Goal: Task Accomplishment & Management: Use online tool/utility

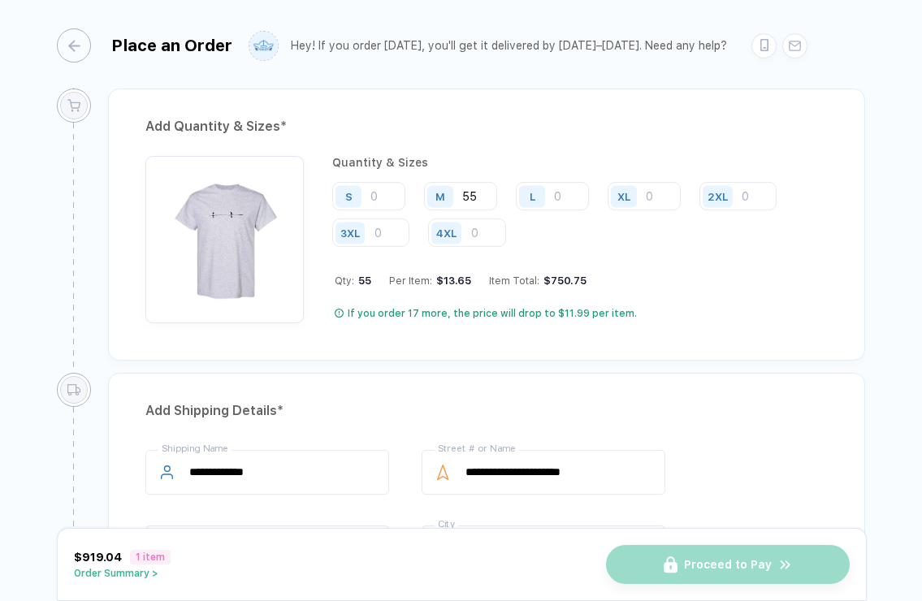
scroll to position [774, 0]
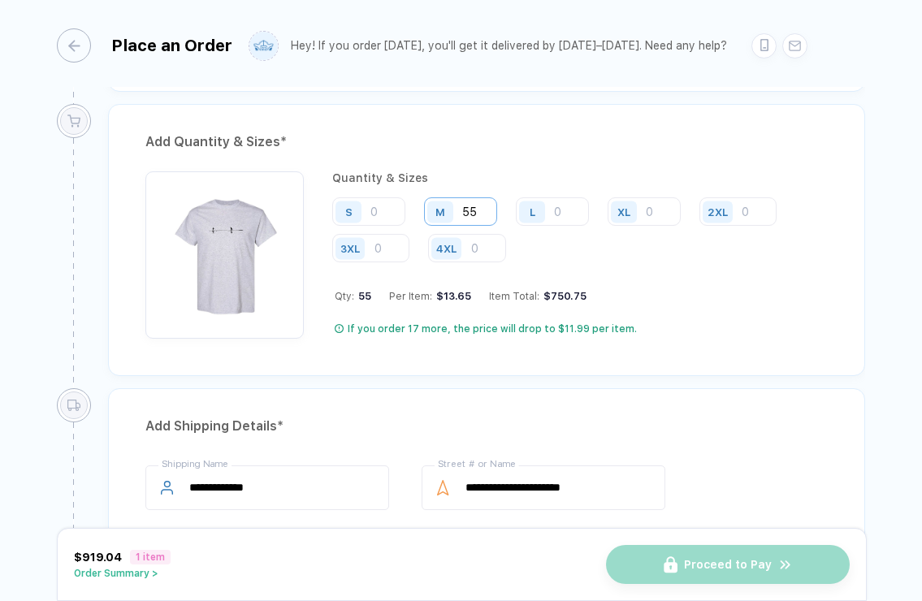
click at [479, 215] on input "55" at bounding box center [460, 211] width 73 height 28
type input "5"
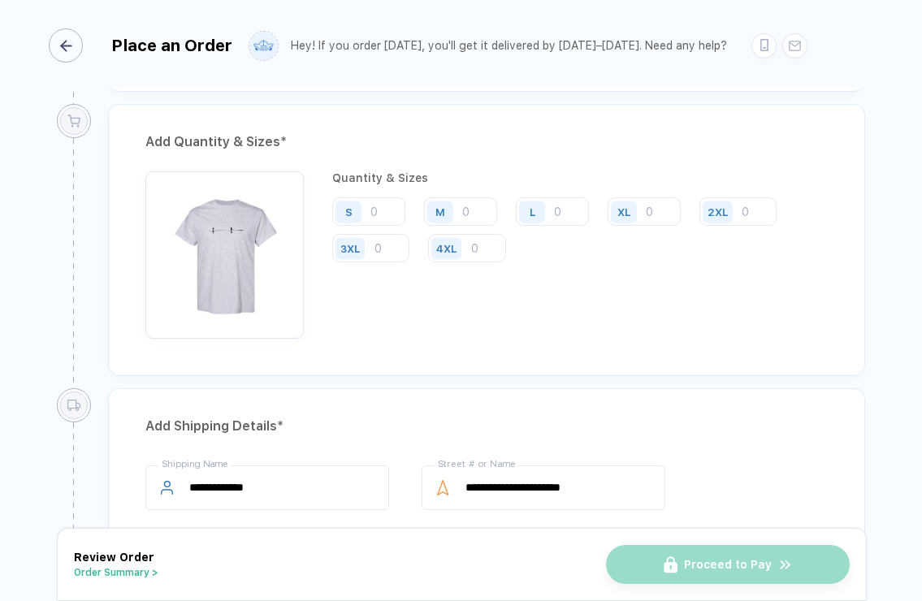
click at [62, 53] on div "button" at bounding box center [66, 45] width 34 height 34
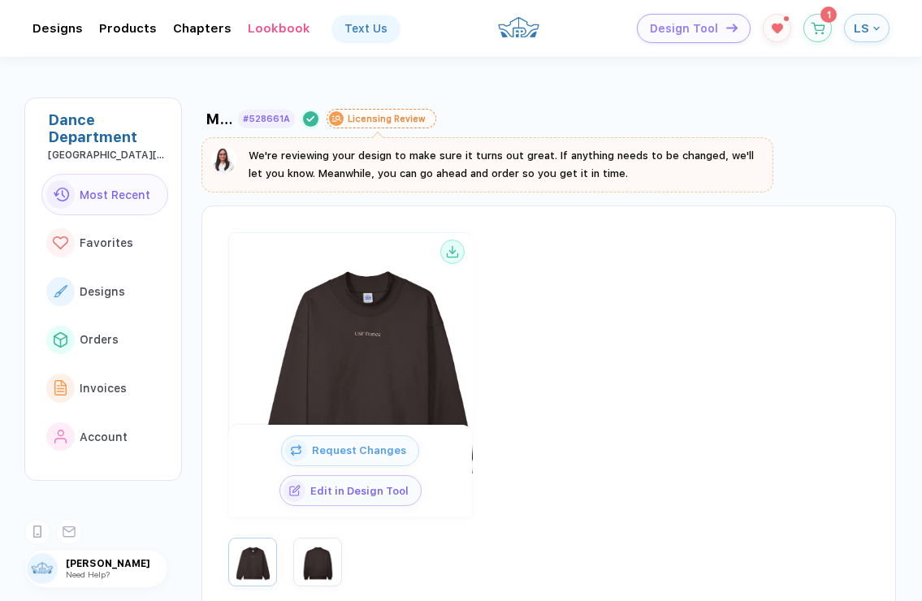
click at [861, 33] on span "LS" at bounding box center [861, 28] width 15 height 15
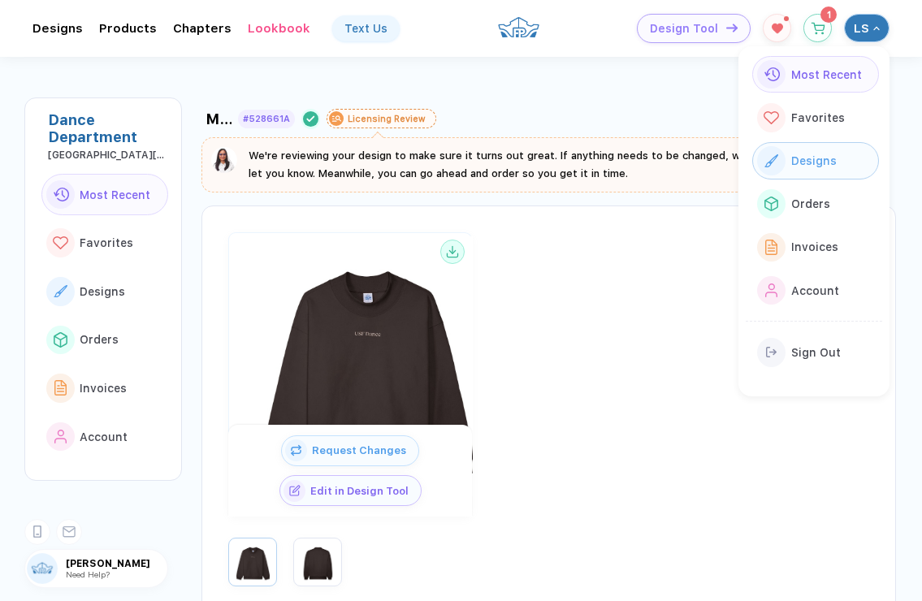
click at [800, 164] on span "Designs" at bounding box center [815, 160] width 46 height 13
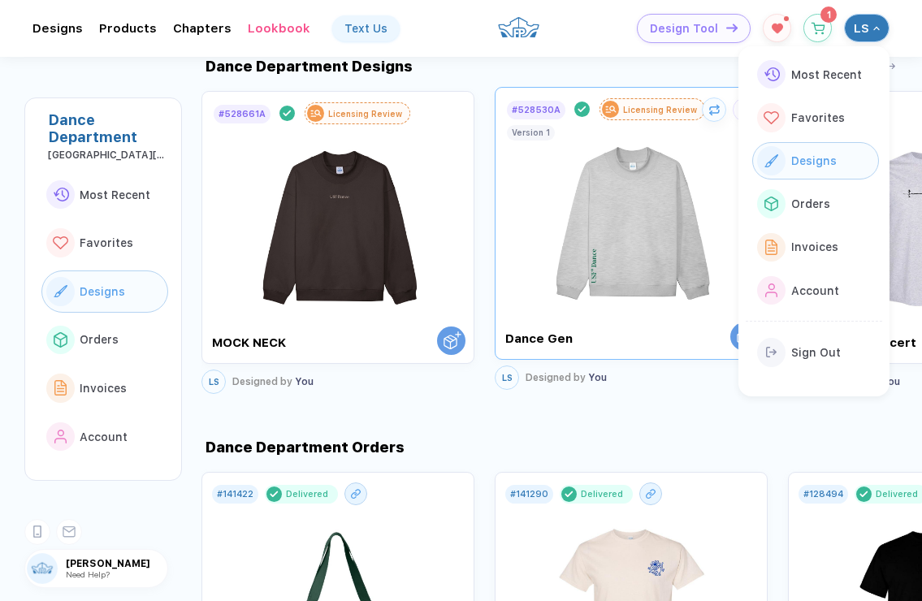
scroll to position [1433, 0]
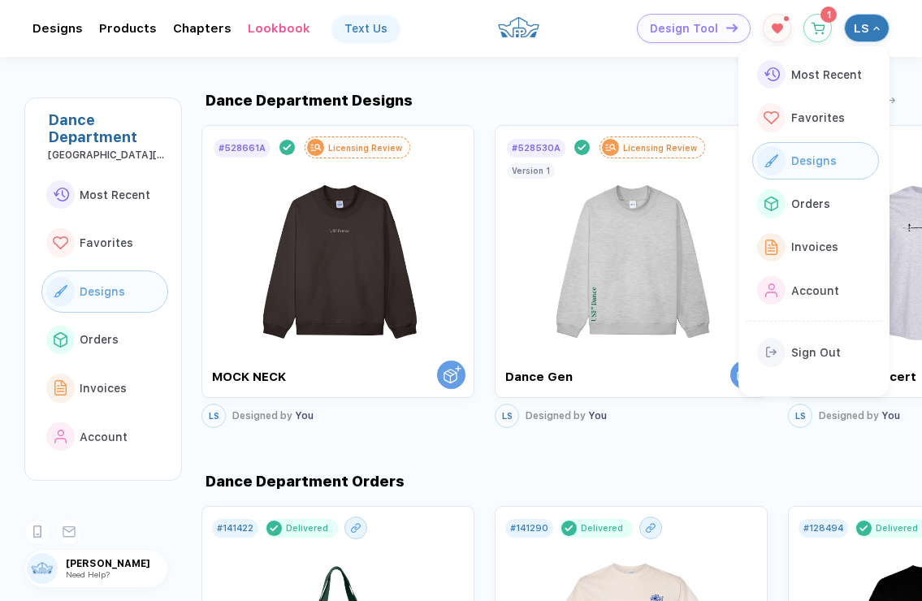
click at [902, 257] on div "Most Recent Favorites Designs Orders Invoices Account Sign Out" at bounding box center [831, 221] width 184 height 350
click at [898, 268] on div "Most Recent Favorites Designs Orders Invoices Account Sign Out" at bounding box center [831, 221] width 184 height 350
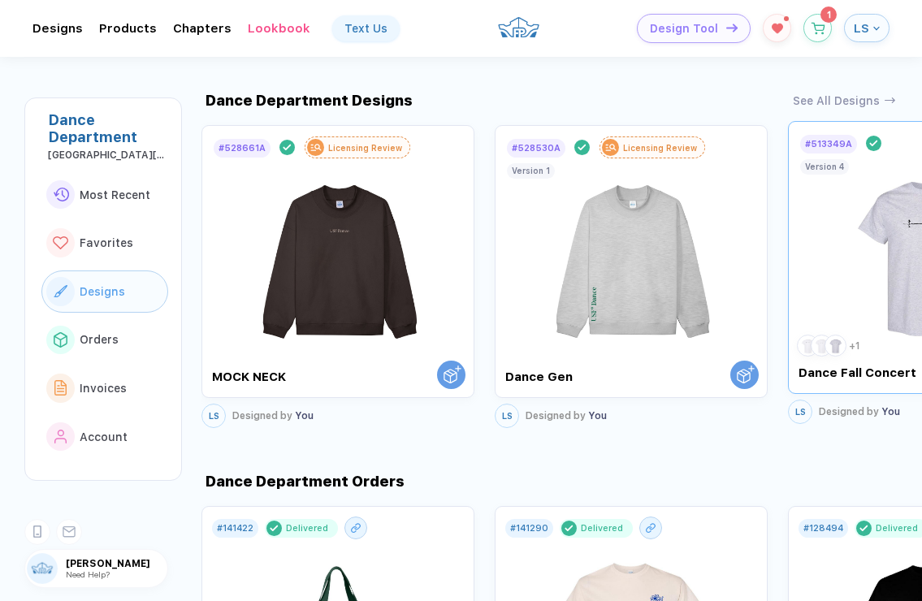
click at [887, 231] on img at bounding box center [925, 250] width 183 height 191
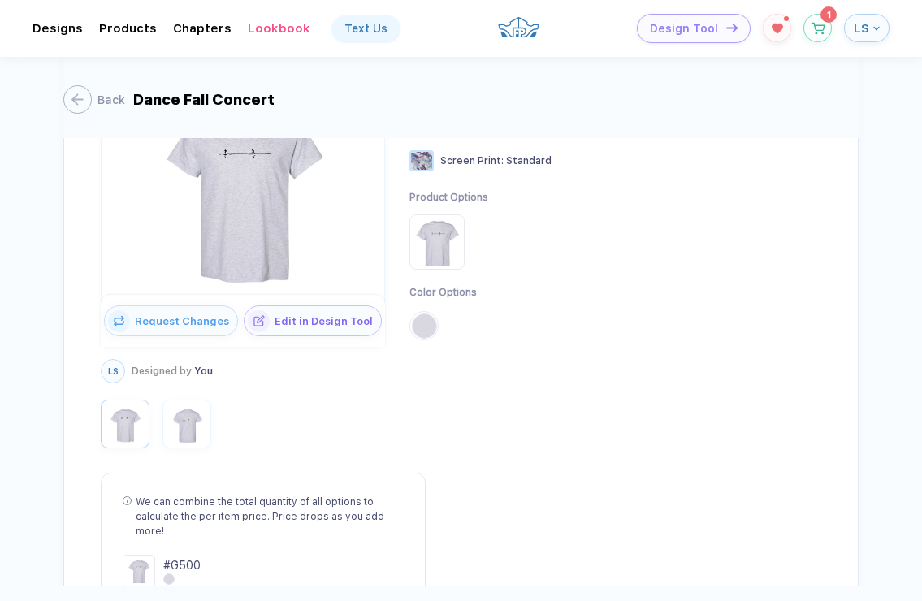
scroll to position [189, 0]
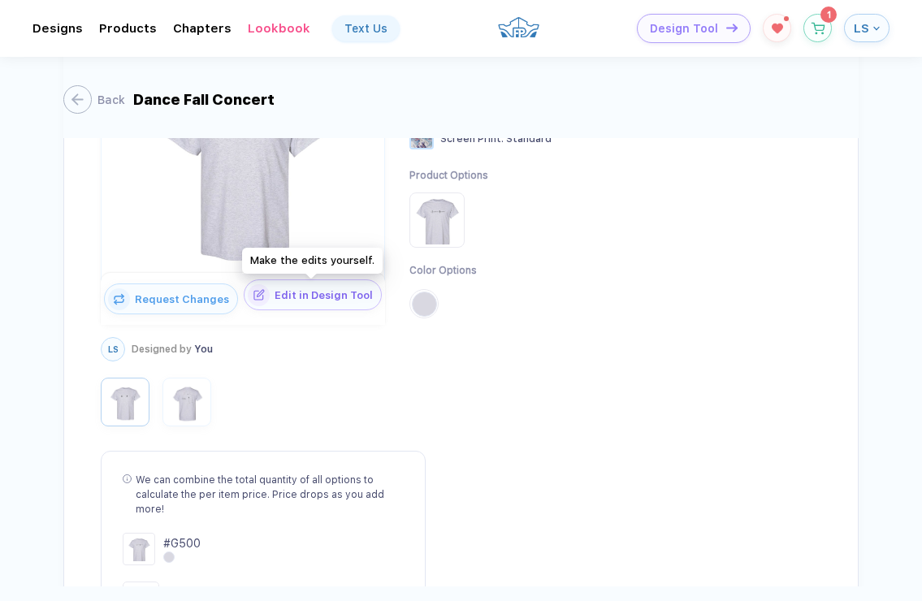
click at [314, 293] on span "Edit in Design Tool" at bounding box center [325, 295] width 111 height 12
